Goal: Task Accomplishment & Management: Complete application form

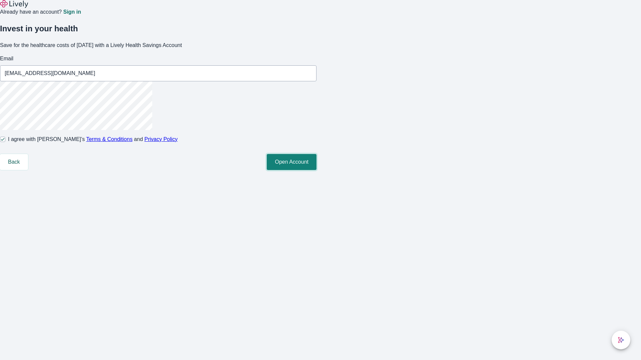
click at [316, 170] on button "Open Account" at bounding box center [292, 162] width 50 height 16
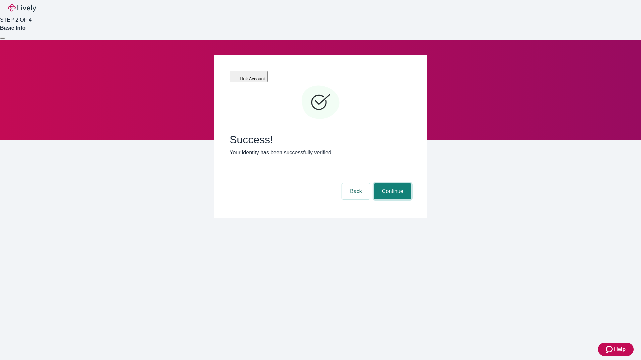
click at [391, 184] on button "Continue" at bounding box center [392, 192] width 37 height 16
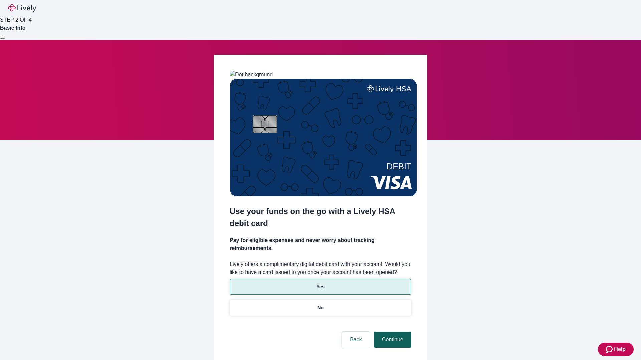
click at [320, 305] on p "No" at bounding box center [320, 308] width 6 height 7
click at [391, 332] on button "Continue" at bounding box center [392, 340] width 37 height 16
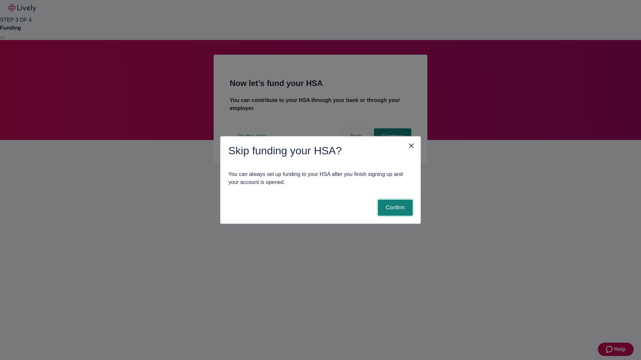
click at [394, 208] on button "Confirm" at bounding box center [395, 208] width 35 height 16
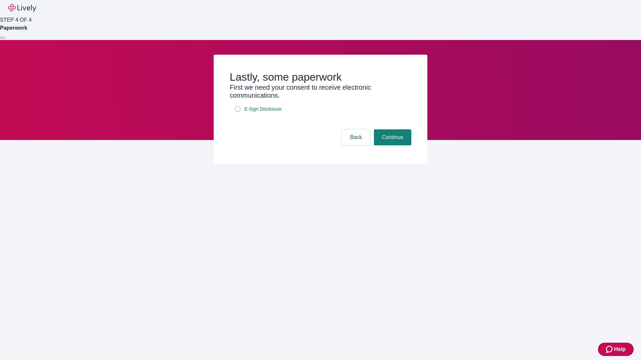
click at [238, 112] on input "E-Sign Disclosure" at bounding box center [237, 108] width 5 height 5
checkbox input "true"
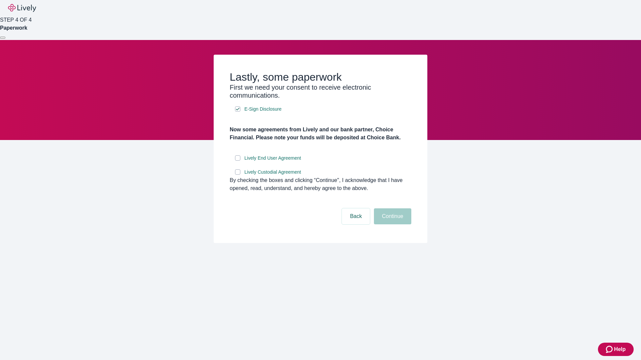
click at [238, 161] on input "Lively End User Agreement" at bounding box center [237, 158] width 5 height 5
checkbox input "true"
click at [238, 175] on input "Lively Custodial Agreement" at bounding box center [237, 172] width 5 height 5
checkbox input "true"
click at [391, 225] on button "Continue" at bounding box center [392, 217] width 37 height 16
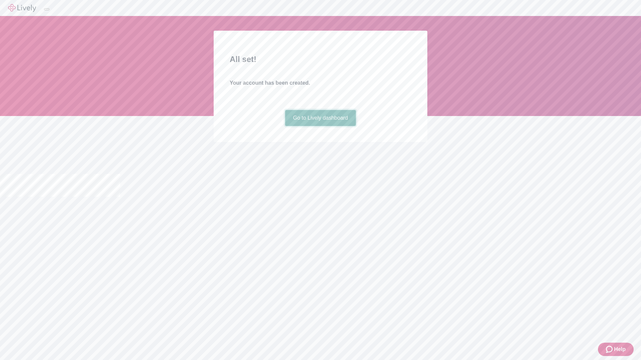
click at [320, 126] on link "Go to Lively dashboard" at bounding box center [320, 118] width 71 height 16
